Goal: Book appointment/travel/reservation

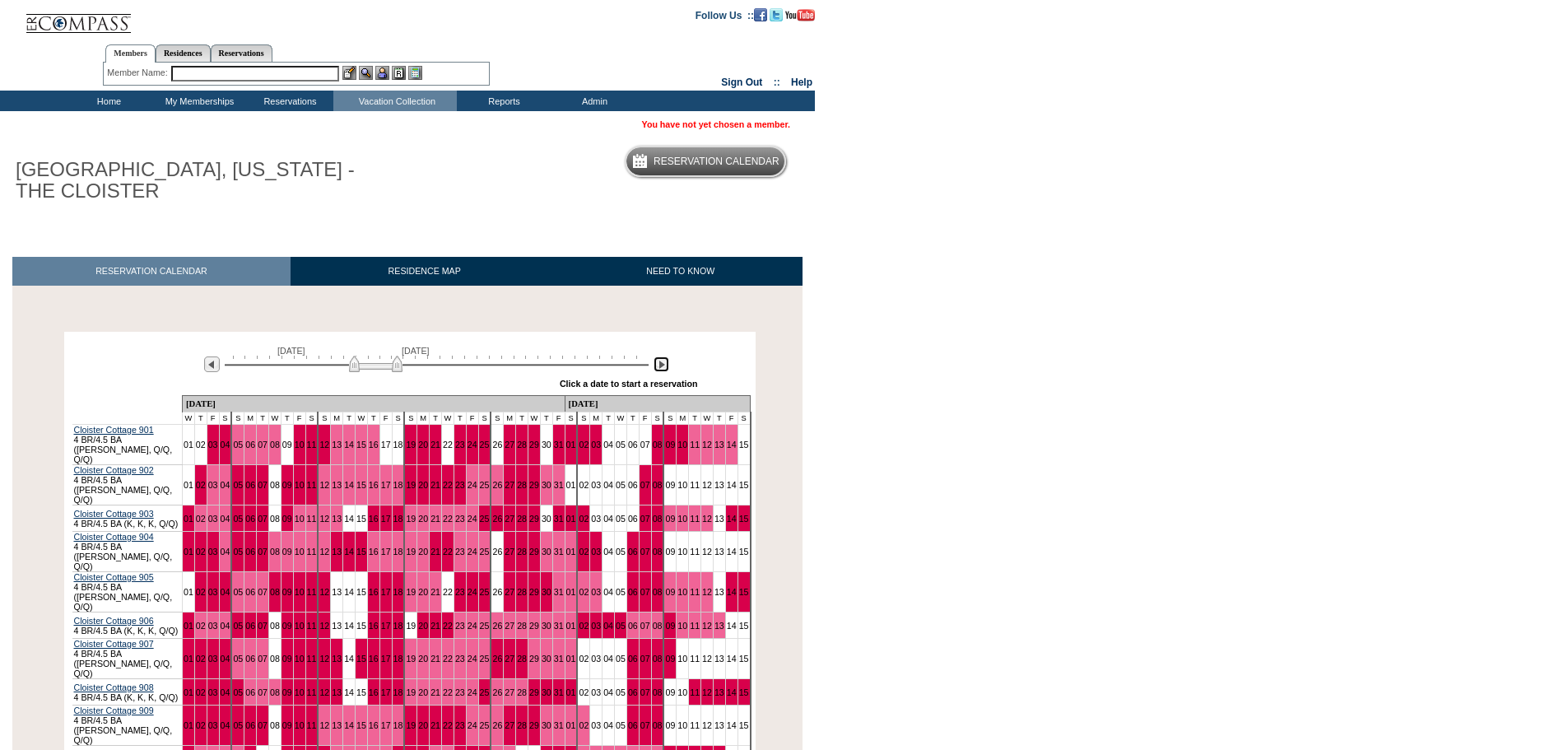
click at [661, 367] on img at bounding box center [661, 365] width 16 height 16
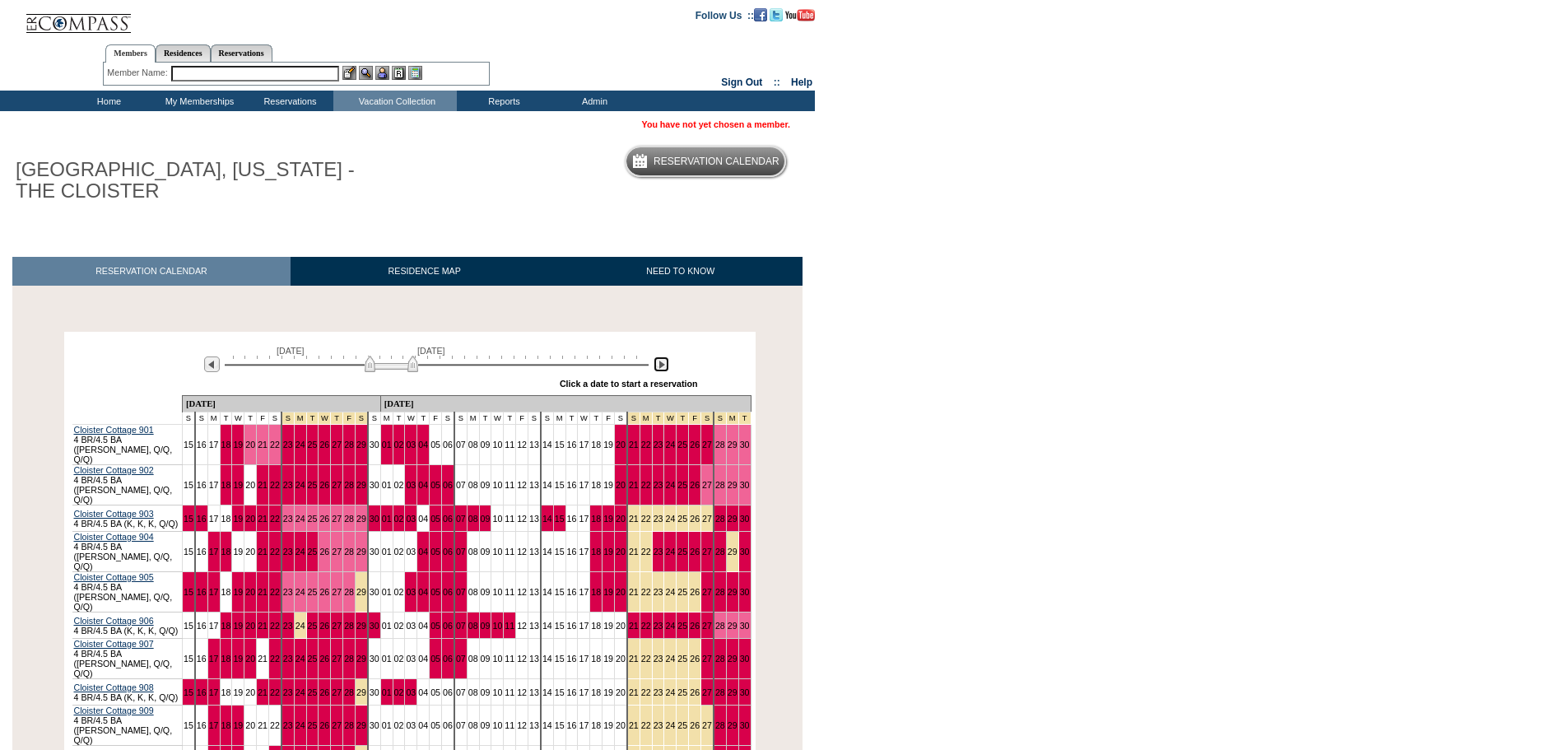
click at [661, 367] on img at bounding box center [661, 365] width 16 height 16
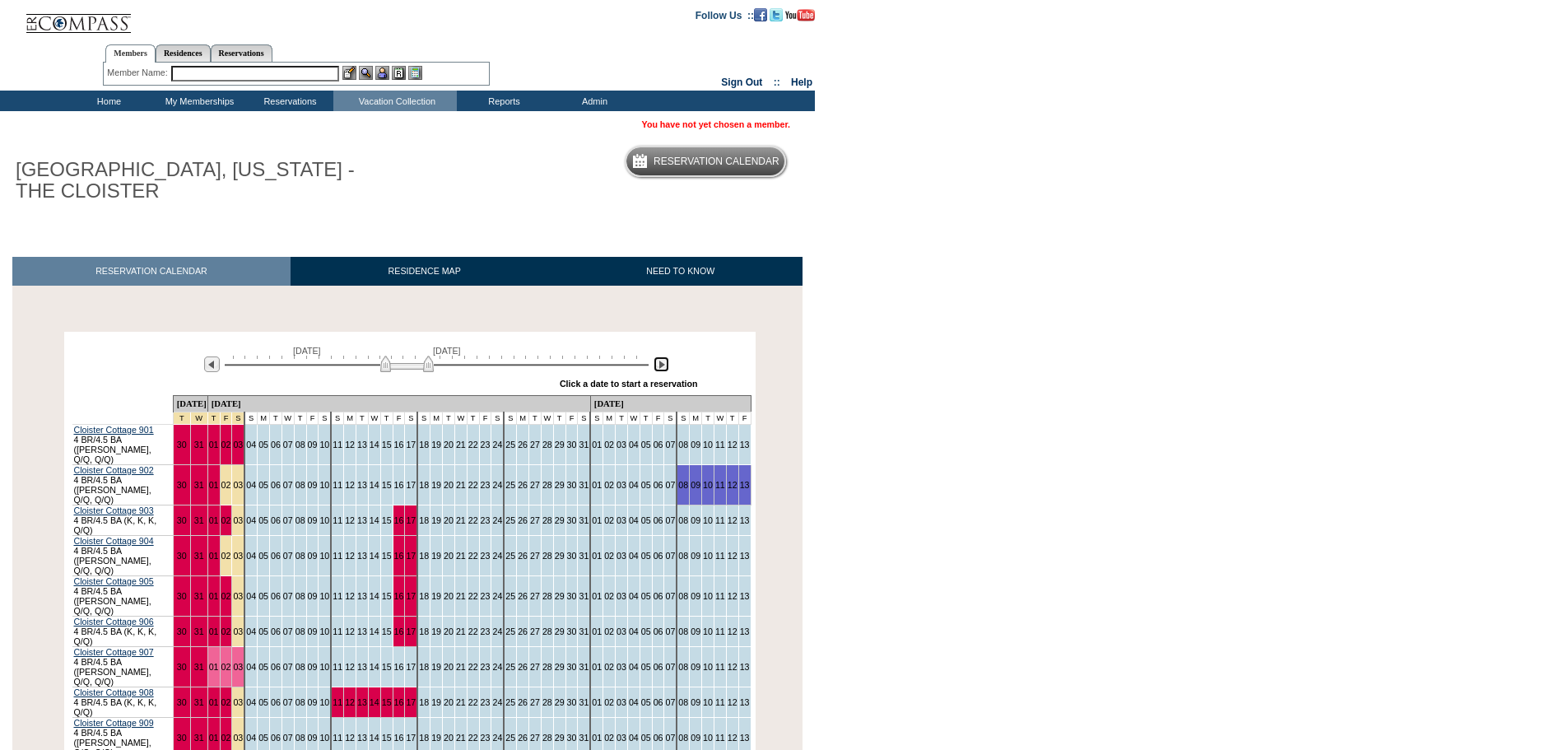
click at [661, 367] on img at bounding box center [661, 365] width 16 height 16
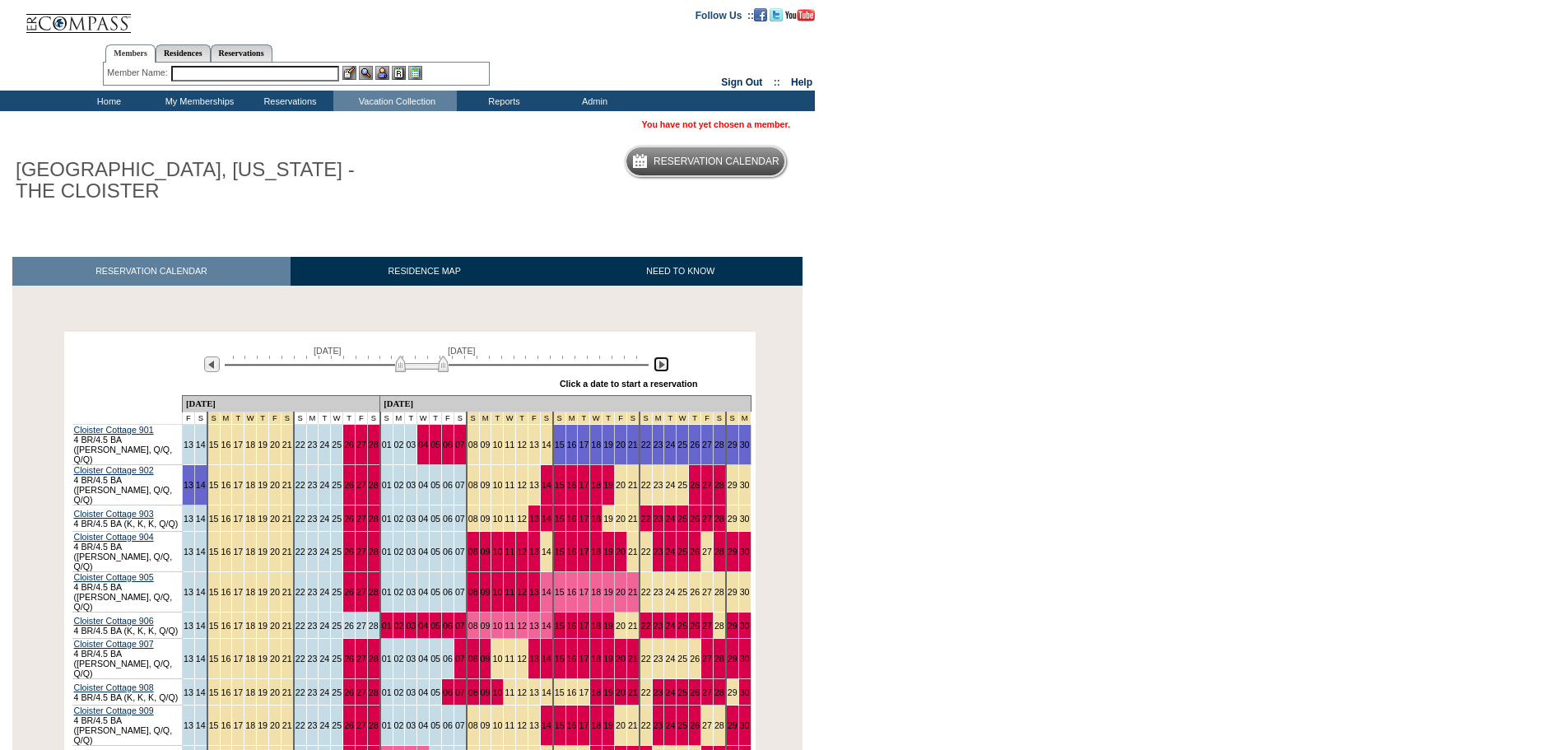
click at [661, 367] on img at bounding box center [661, 365] width 16 height 16
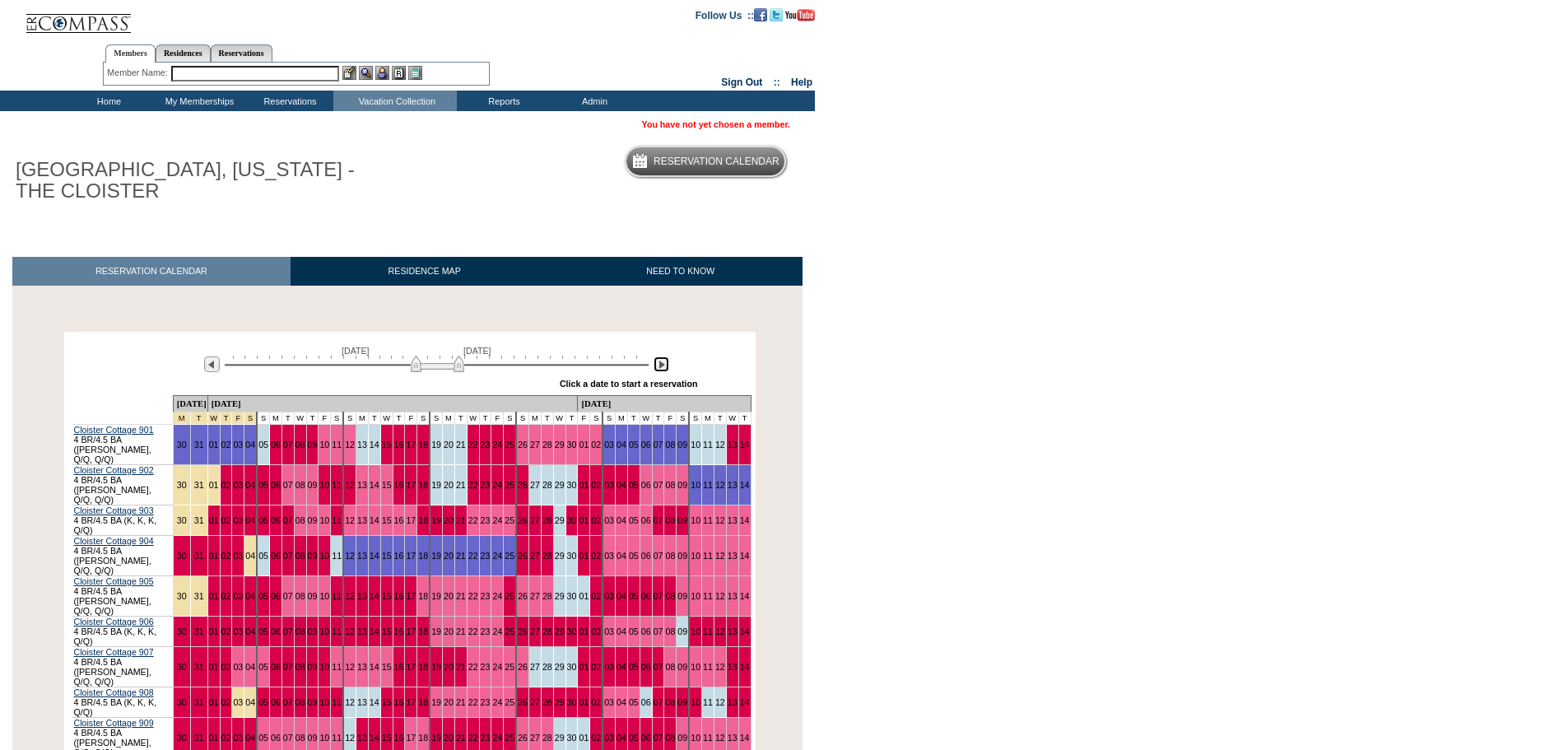
click at [661, 367] on img at bounding box center [661, 365] width 16 height 16
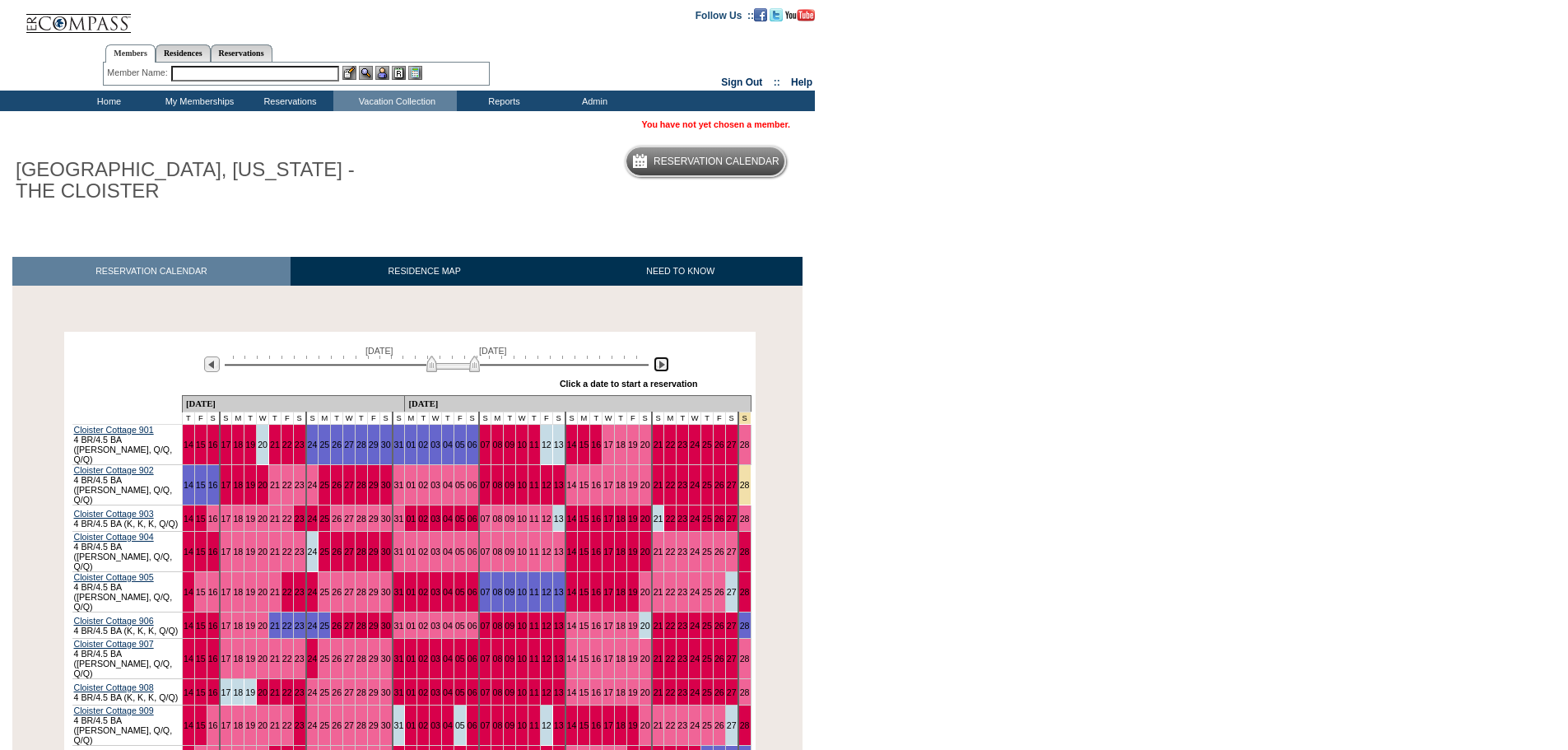
click at [661, 367] on img at bounding box center [661, 365] width 16 height 16
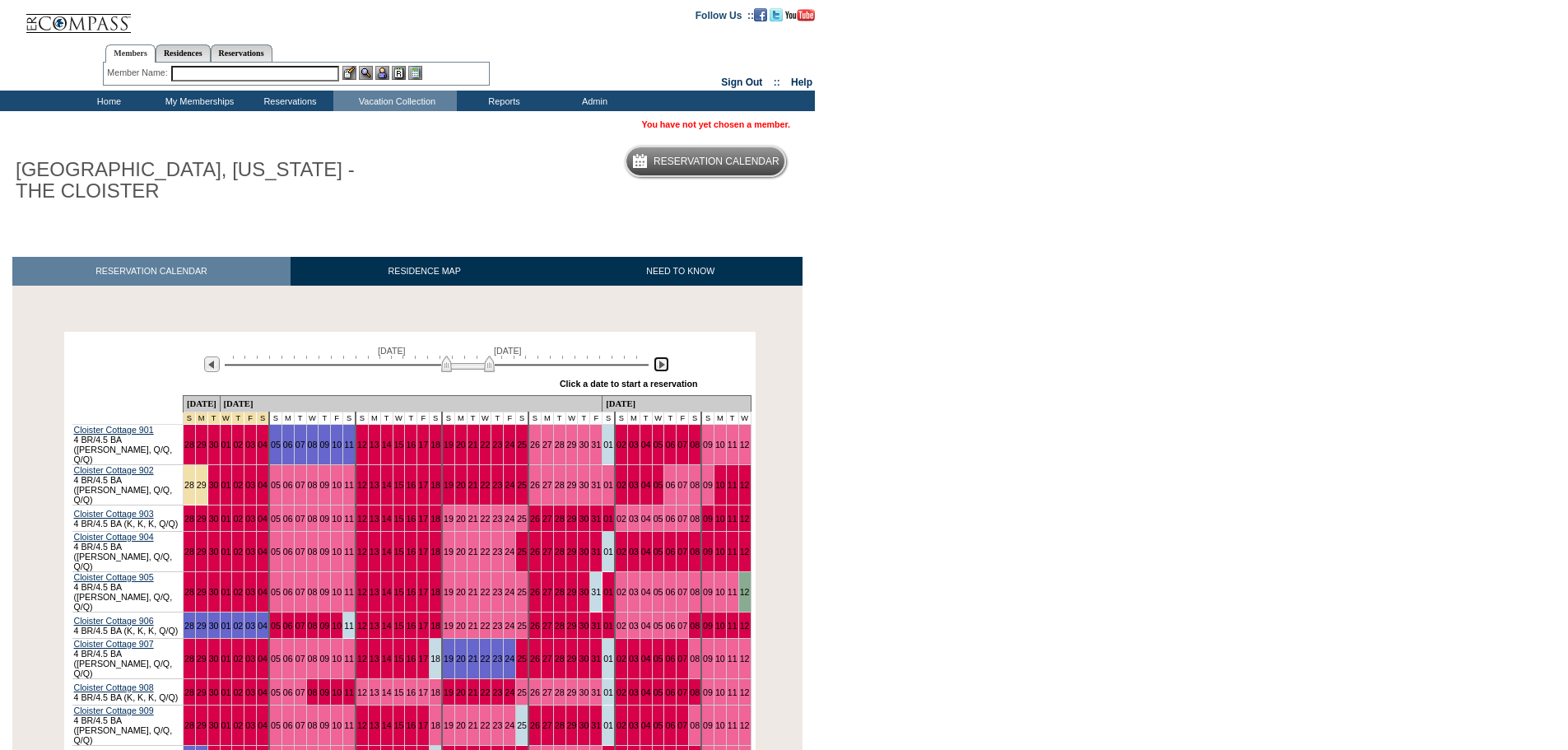
click at [661, 367] on img at bounding box center [661, 365] width 16 height 16
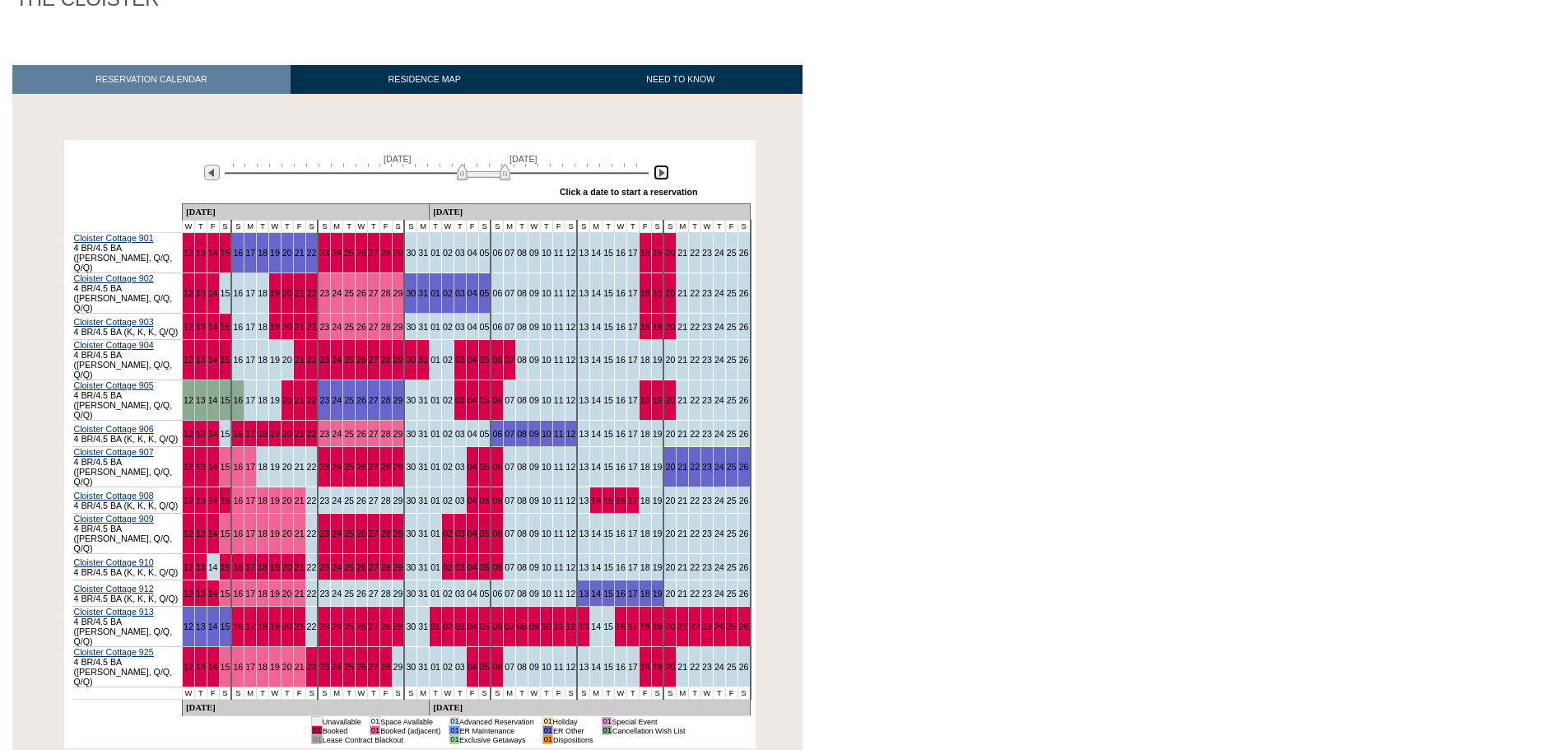
scroll to position [217, 0]
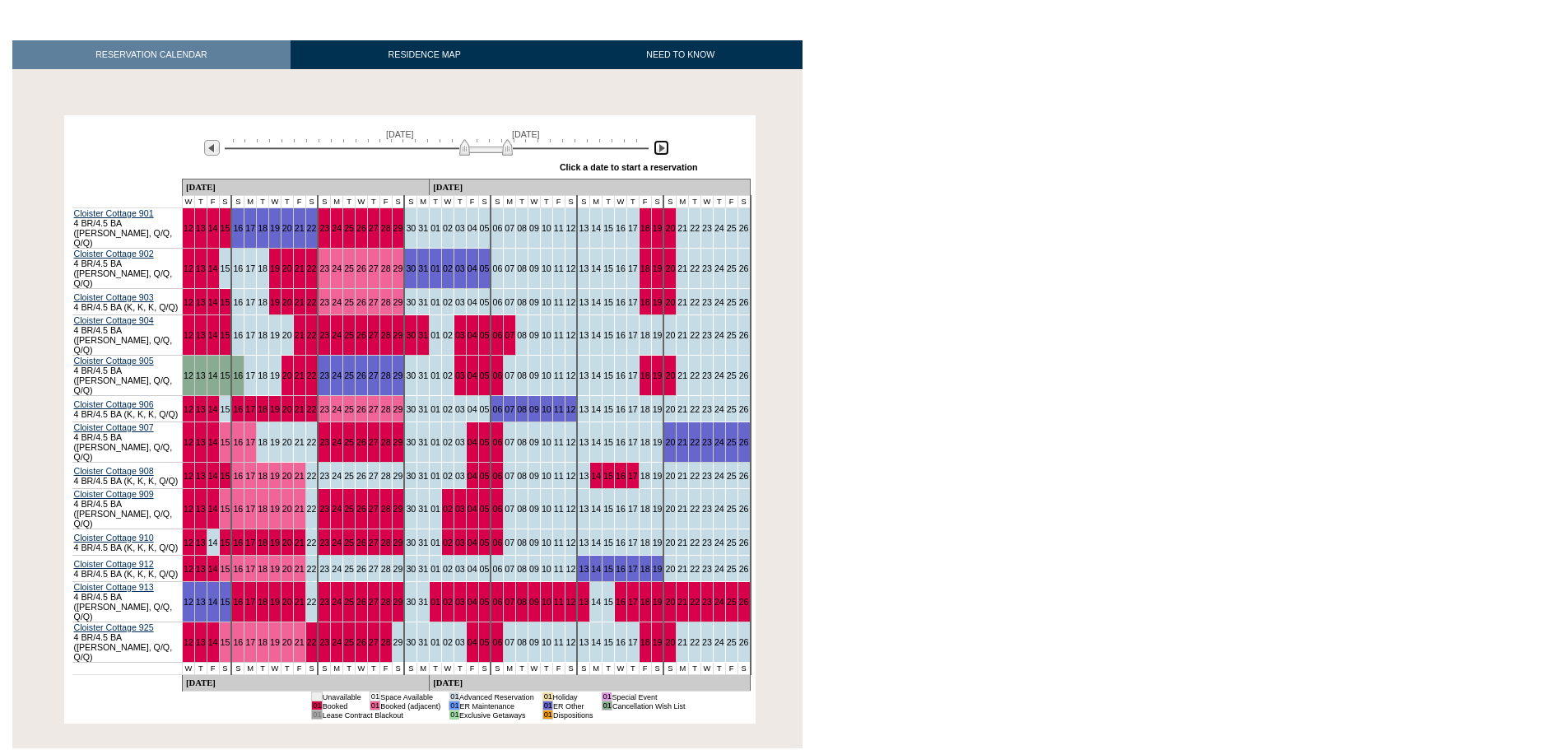
click at [499, 153] on img at bounding box center [487, 147] width 54 height 17
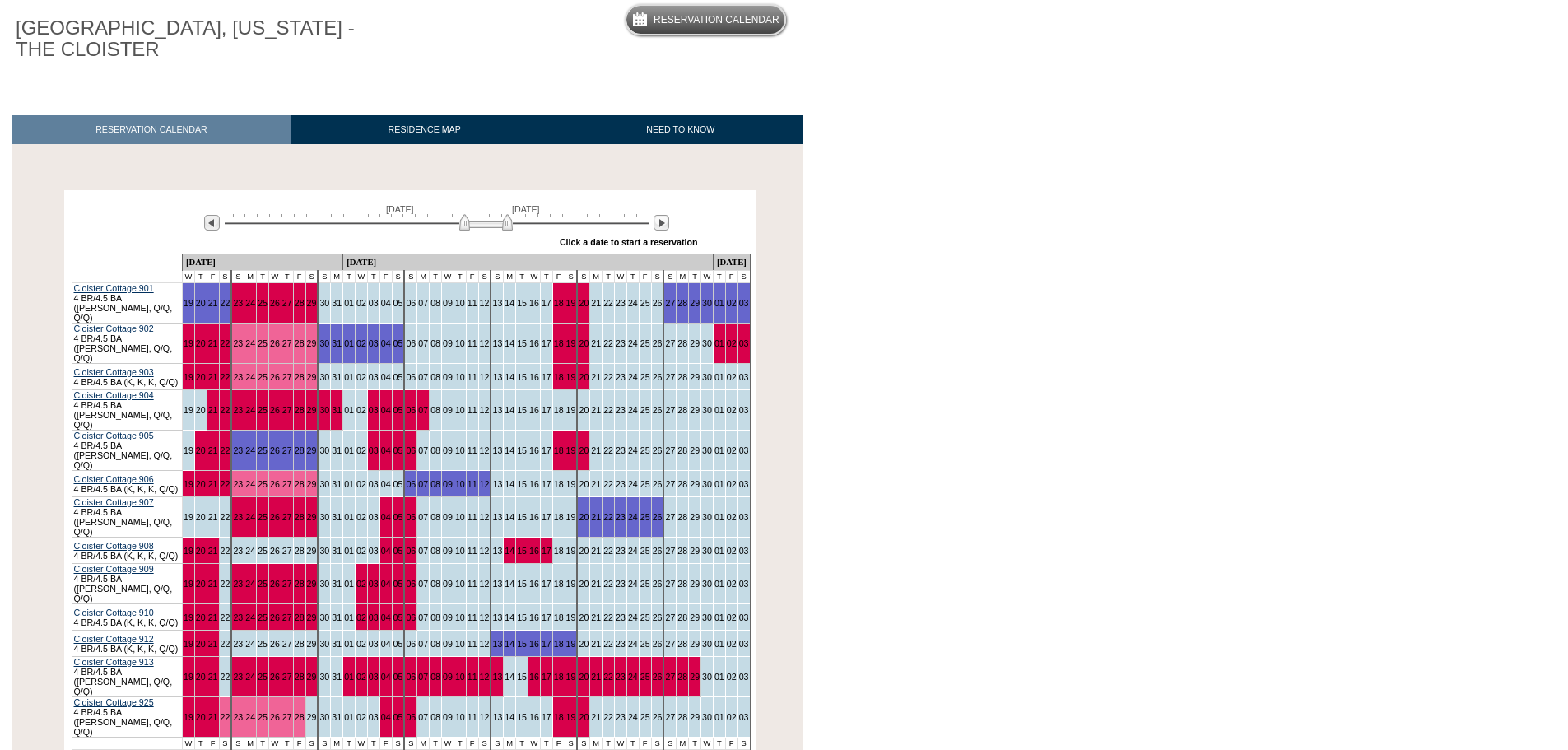
scroll to position [0, 0]
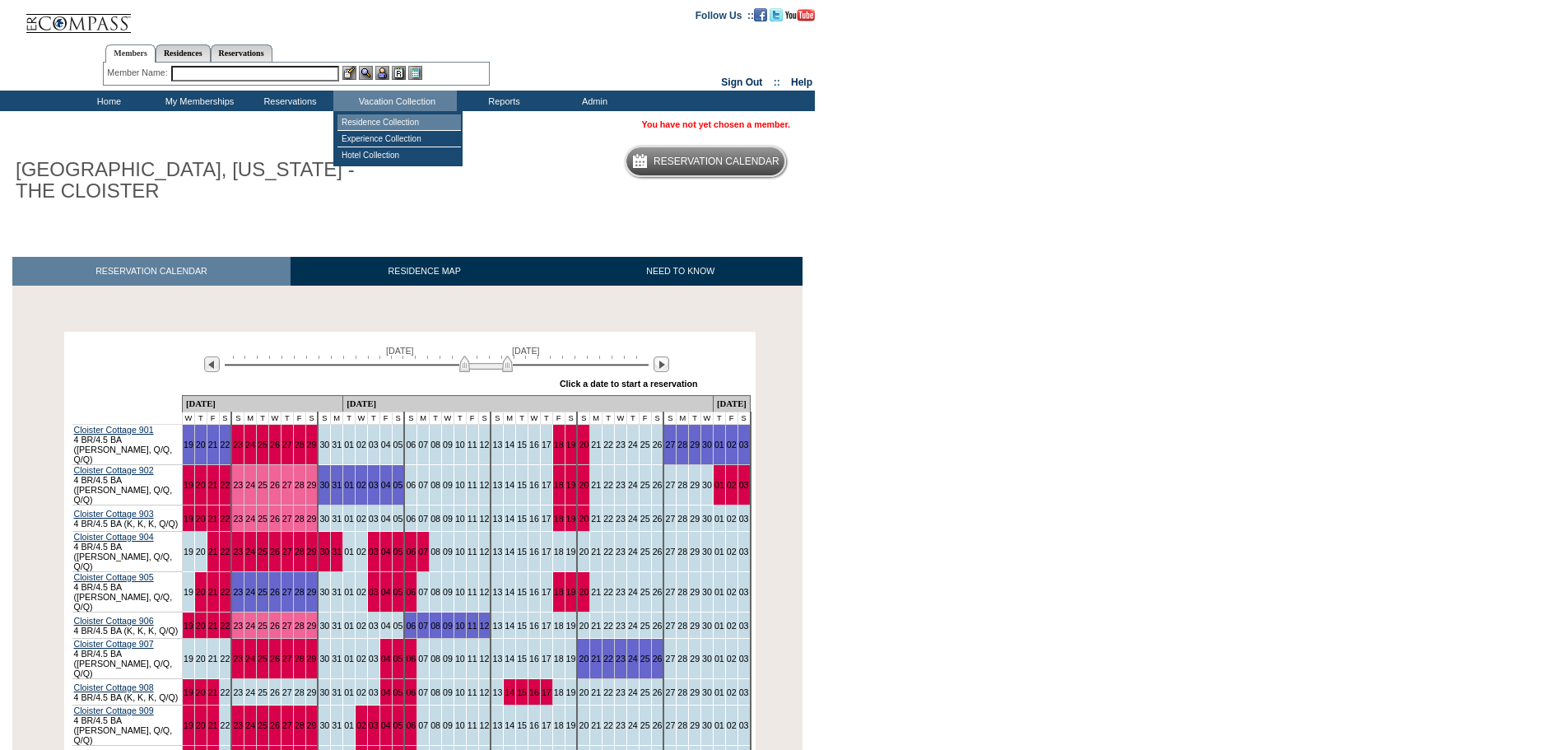
click at [394, 120] on td "Residence Collection" at bounding box center [399, 122] width 123 height 17
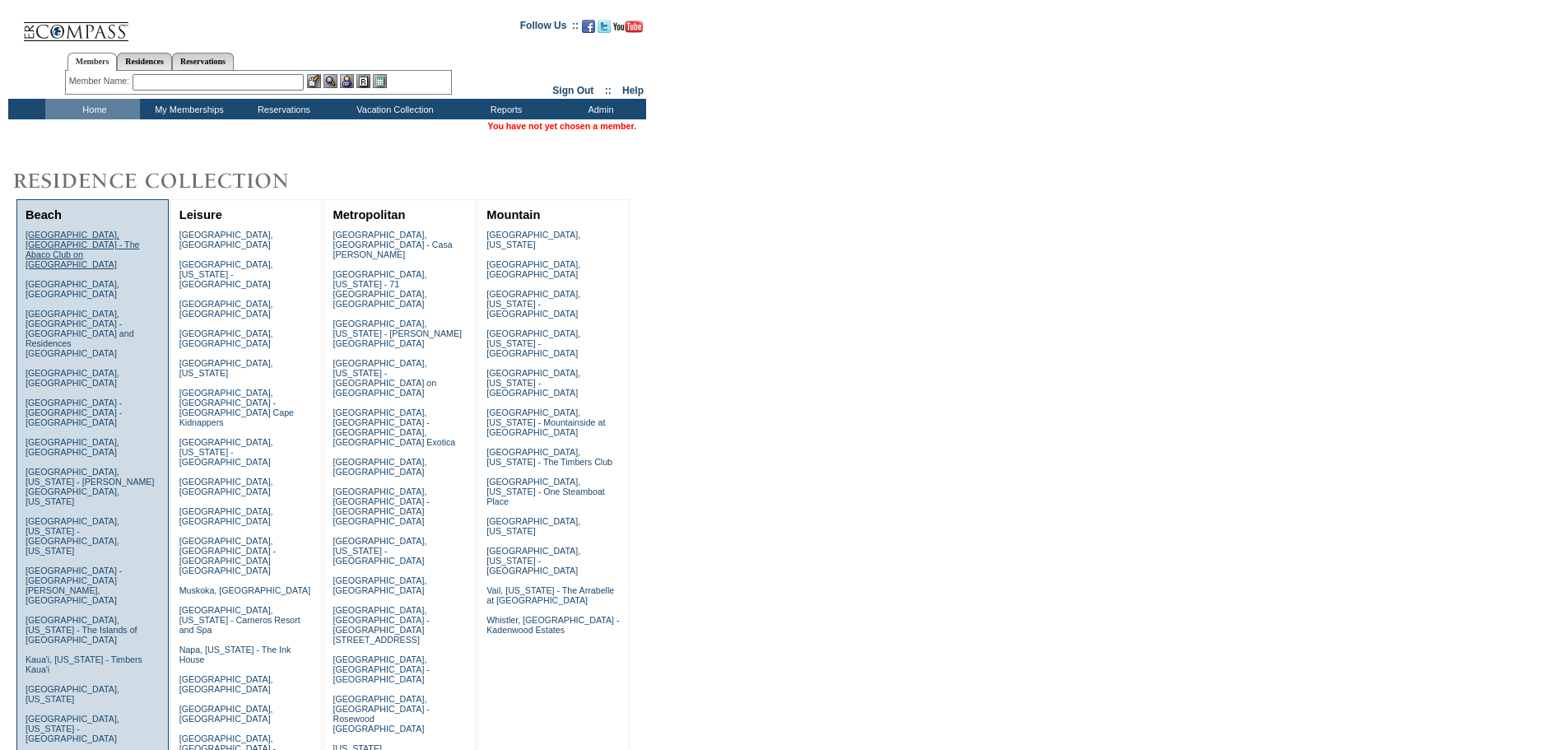
click at [66, 240] on link "Abaco, Bahamas - The Abaco Club on Winding Bay" at bounding box center [82, 249] width 114 height 40
